Goal: Task Accomplishment & Management: Manage account settings

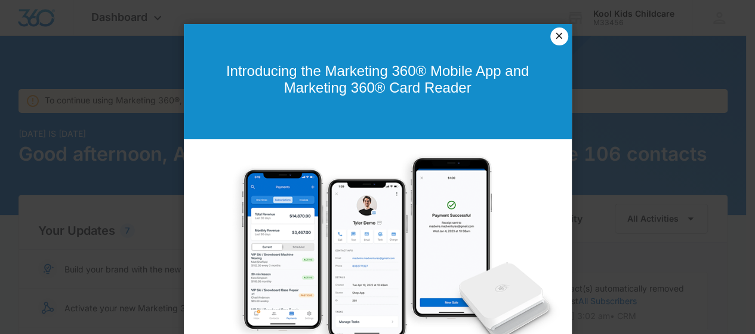
click at [550, 41] on link "×" at bounding box center [559, 36] width 18 height 18
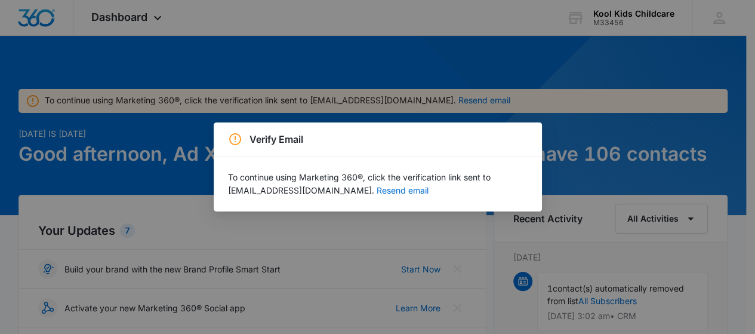
click at [486, 222] on div "Verify Email To continue using Marketing 360®, click the verification link sent…" at bounding box center [377, 167] width 755 height 334
click at [377, 188] on button "Resend email" at bounding box center [403, 190] width 52 height 8
click at [590, 118] on div "Verify Email To continue using Marketing 360®, click the verification link sent…" at bounding box center [377, 167] width 755 height 334
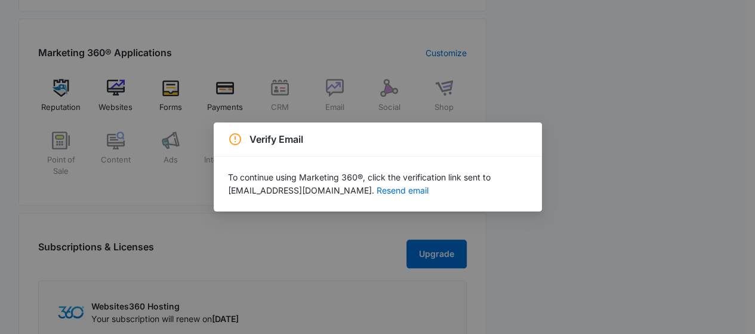
scroll to position [537, 0]
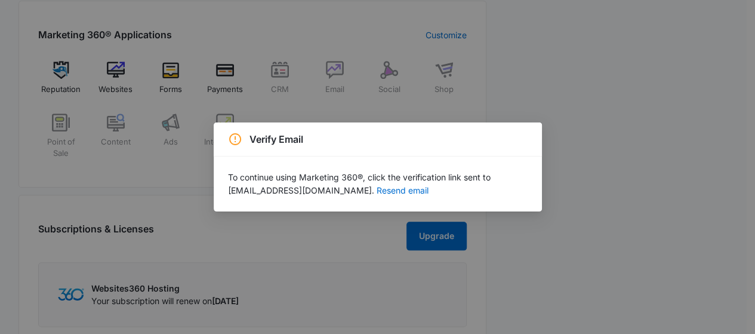
click at [116, 72] on div "Verify Email To continue using Marketing 360®, click the verification link sent…" at bounding box center [377, 167] width 755 height 334
click at [546, 110] on div "Verify Email To continue using Marketing 360®, click the verification link sent…" at bounding box center [377, 167] width 755 height 334
